Goal: Task Accomplishment & Management: Complete application form

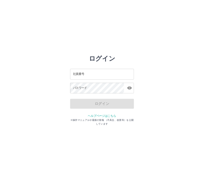
scroll to position [0, 0]
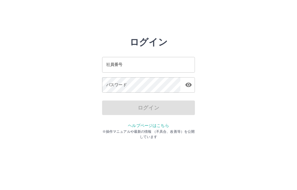
click at [156, 64] on input "社員番号" at bounding box center [148, 64] width 93 height 15
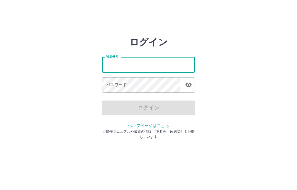
click at [152, 62] on input "社員番号" at bounding box center [148, 64] width 93 height 15
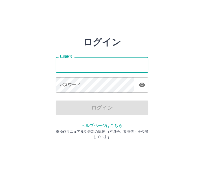
click at [92, 63] on input "社員番号" at bounding box center [102, 64] width 93 height 15
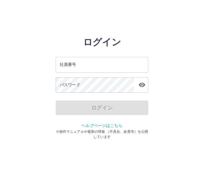
scroll to position [0, 0]
click at [110, 65] on input "社員番号" at bounding box center [102, 64] width 93 height 15
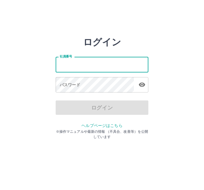
type input "*******"
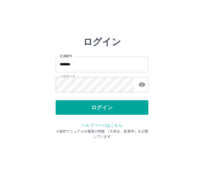
click at [113, 107] on button "ログイン" at bounding box center [102, 107] width 93 height 14
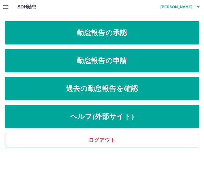
click at [112, 62] on link "勤怠報告の申請" at bounding box center [102, 60] width 195 height 23
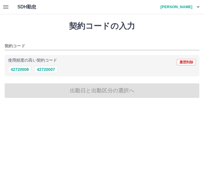
click at [49, 66] on button "42720007" at bounding box center [45, 69] width 23 height 7
type input "********"
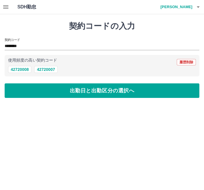
click at [95, 89] on button "出勤日と出勤区分の選択へ" at bounding box center [102, 90] width 195 height 14
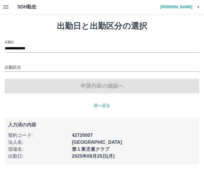
click at [22, 65] on input "出勤区分" at bounding box center [102, 67] width 195 height 7
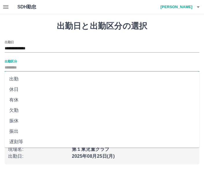
click at [15, 78] on li "出勤" at bounding box center [102, 79] width 195 height 10
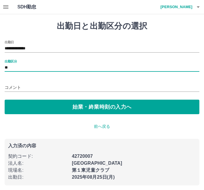
type input "**"
click at [109, 104] on button "始業・終業時刻の入力へ" at bounding box center [102, 106] width 195 height 14
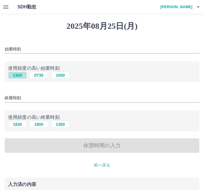
click at [18, 74] on button "1300" at bounding box center [17, 75] width 19 height 7
type input "****"
click at [42, 124] on button "1800" at bounding box center [39, 124] width 19 height 7
type input "****"
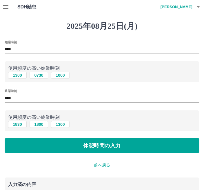
click at [121, 144] on button "休憩時間の入力" at bounding box center [102, 145] width 195 height 14
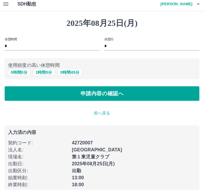
scroll to position [13, 0]
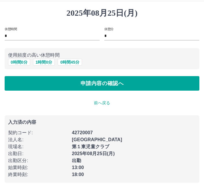
click at [105, 100] on p "前へ戻る" at bounding box center [102, 103] width 195 height 6
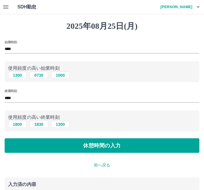
click at [111, 145] on button "休憩時間の入力" at bounding box center [102, 145] width 195 height 14
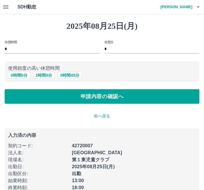
click at [112, 93] on button "申請内容の確認へ" at bounding box center [102, 96] width 195 height 14
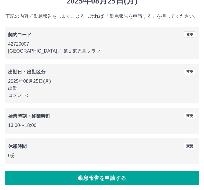
scroll to position [27, 0]
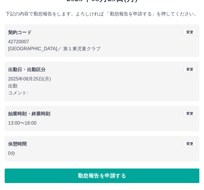
click at [110, 176] on button "勤怠報告を申請する" at bounding box center [102, 175] width 195 height 14
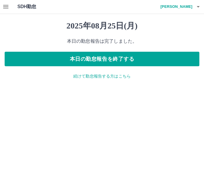
click at [108, 74] on p "続けて勤怠報告する方はこちら" at bounding box center [102, 76] width 195 height 6
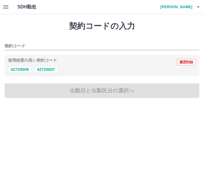
click at [50, 66] on button "42720007" at bounding box center [45, 69] width 23 height 7
type input "********"
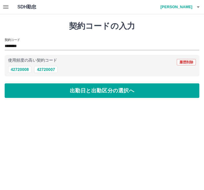
click at [102, 90] on button "出勤日と出勤区分の選択へ" at bounding box center [102, 90] width 195 height 14
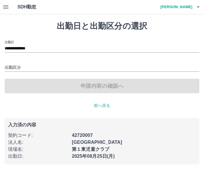
click at [33, 45] on input "**********" at bounding box center [102, 48] width 195 height 7
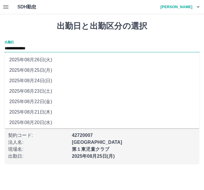
click at [41, 78] on li "2025年08月24日(日)" at bounding box center [102, 80] width 195 height 10
type input "**********"
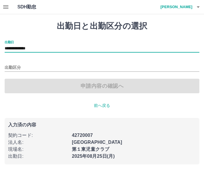
click at [17, 65] on input "出勤区分" at bounding box center [102, 67] width 195 height 7
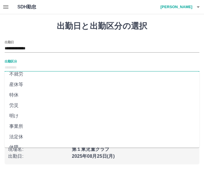
scroll to position [109, 0]
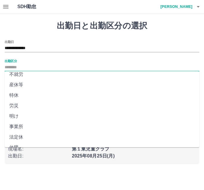
click at [19, 135] on li "法定休" at bounding box center [102, 137] width 195 height 10
type input "***"
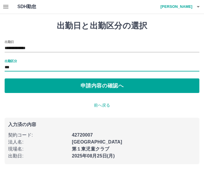
click at [97, 84] on button "申請内容の確認へ" at bounding box center [102, 86] width 195 height 14
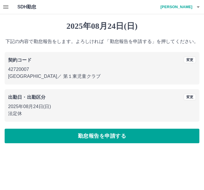
click at [112, 135] on button "勤怠報告を申請する" at bounding box center [102, 135] width 195 height 14
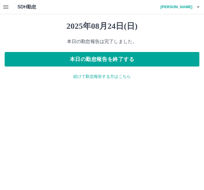
click at [111, 75] on p "続けて勤怠報告する方はこちら" at bounding box center [102, 76] width 195 height 6
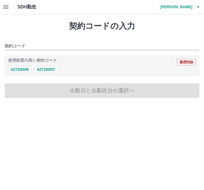
click at [50, 68] on button "42720007" at bounding box center [45, 69] width 23 height 7
type input "********"
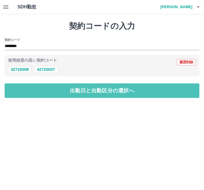
click at [89, 90] on button "出勤日と出勤区分の選択へ" at bounding box center [102, 90] width 195 height 14
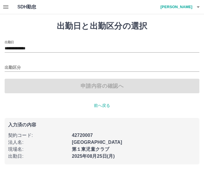
click at [30, 47] on input "**********" at bounding box center [102, 48] width 195 height 7
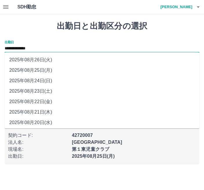
click at [37, 89] on li "2025年08月23日(土)" at bounding box center [102, 91] width 195 height 10
type input "**********"
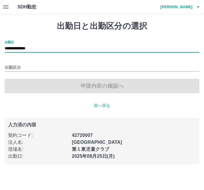
click at [24, 64] on input "出勤区分" at bounding box center [102, 67] width 195 height 7
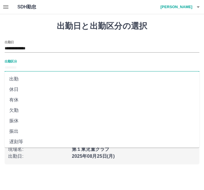
click at [18, 88] on li "休日" at bounding box center [102, 89] width 195 height 10
type input "**"
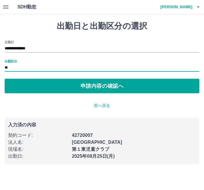
click at [106, 83] on button "申請内容の確認へ" at bounding box center [102, 86] width 195 height 14
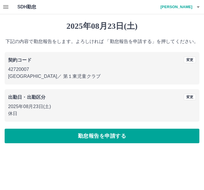
click at [112, 132] on button "勤怠報告を申請する" at bounding box center [102, 135] width 195 height 14
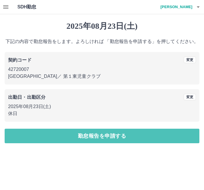
click at [109, 135] on button "勤怠報告を申請する" at bounding box center [102, 135] width 195 height 14
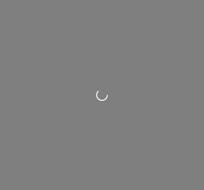
scroll to position [1, 0]
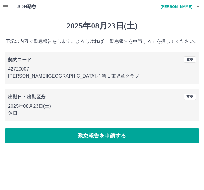
click at [201, 6] on icon "button" at bounding box center [198, 6] width 7 height 7
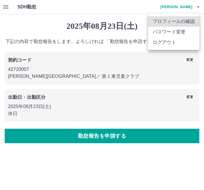
click at [200, 6] on div at bounding box center [102, 95] width 204 height 190
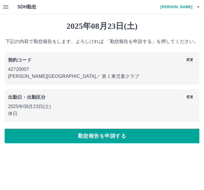
click at [6, 7] on icon "button" at bounding box center [5, 6] width 5 height 3
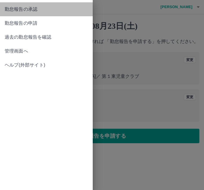
click at [34, 6] on span "勤怠報告の承認" at bounding box center [46, 9] width 83 height 7
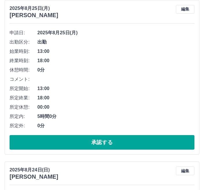
scroll to position [67, 0]
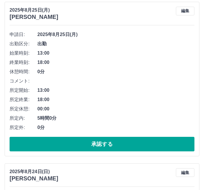
click at [115, 142] on button "承認する" at bounding box center [102, 143] width 185 height 14
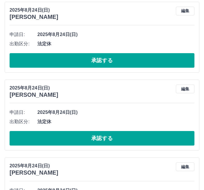
click at [101, 60] on button "承認する" at bounding box center [102, 60] width 185 height 14
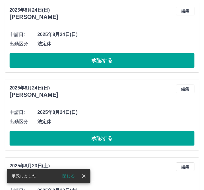
click at [111, 57] on button "承認する" at bounding box center [102, 60] width 185 height 14
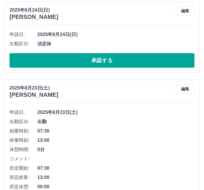
click at [109, 59] on button "承認する" at bounding box center [102, 60] width 185 height 14
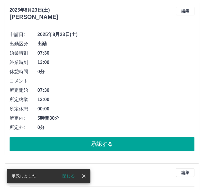
click at [105, 143] on button "承認する" at bounding box center [102, 143] width 185 height 14
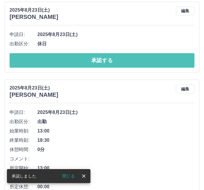
click at [114, 61] on button "承認する" at bounding box center [102, 60] width 185 height 14
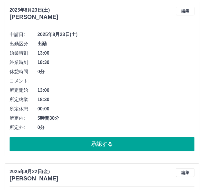
click at [102, 144] on button "承認する" at bounding box center [102, 143] width 185 height 14
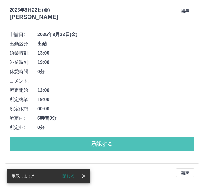
click at [98, 144] on button "承認する" at bounding box center [102, 143] width 185 height 14
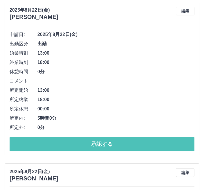
click at [108, 139] on button "承認する" at bounding box center [102, 143] width 185 height 14
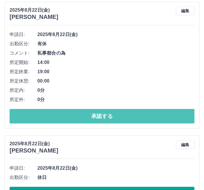
click at [103, 112] on button "承認する" at bounding box center [102, 116] width 185 height 14
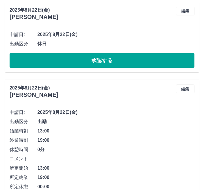
click at [103, 58] on button "承認する" at bounding box center [102, 60] width 185 height 14
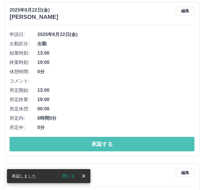
click at [122, 142] on button "承認する" at bounding box center [102, 143] width 185 height 14
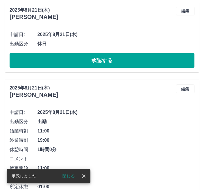
click at [119, 57] on button "承認する" at bounding box center [102, 60] width 185 height 14
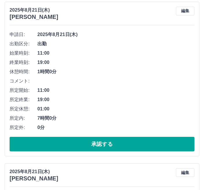
click at [125, 142] on button "承認する" at bounding box center [102, 143] width 185 height 14
click at [109, 142] on button "承認する" at bounding box center [102, 143] width 185 height 14
click at [112, 146] on button "承認する" at bounding box center [102, 143] width 185 height 14
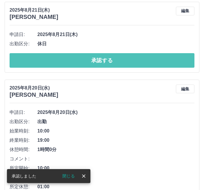
click at [115, 63] on button "承認する" at bounding box center [102, 60] width 185 height 14
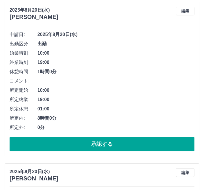
click at [110, 144] on button "承認する" at bounding box center [102, 143] width 185 height 14
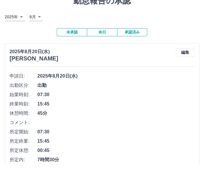
scroll to position [19, 0]
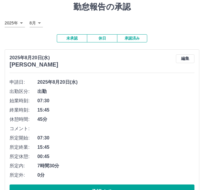
click at [102, 189] on button "承認する" at bounding box center [102, 191] width 185 height 14
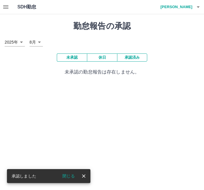
scroll to position [0, 0]
